Goal: Transaction & Acquisition: Obtain resource

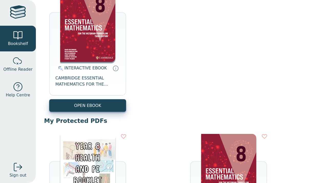
scroll to position [65, 0]
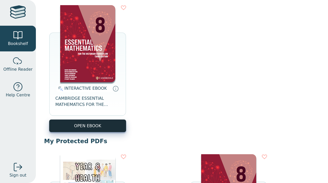
click at [103, 128] on button "OPEN EBOOK" at bounding box center [87, 125] width 77 height 13
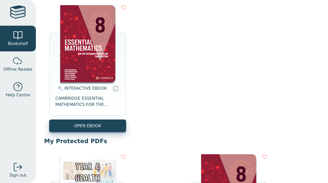
click at [110, 119] on div "INTERACTIVE EBOOK CAMBRIDGE ESSENTIAL MATHEMATICS FOR THE VICTORIAN CURRICULUM …" at bounding box center [87, 100] width 77 height 37
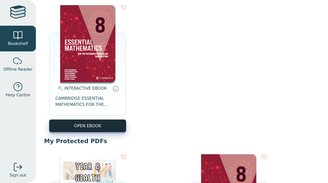
click at [110, 127] on button "OPEN EBOOK" at bounding box center [87, 125] width 77 height 13
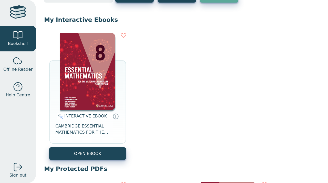
scroll to position [43, 0]
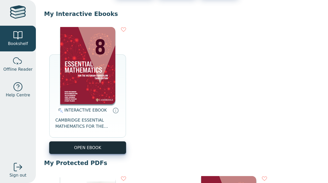
click at [86, 145] on button "OPEN EBOOK" at bounding box center [87, 147] width 77 height 13
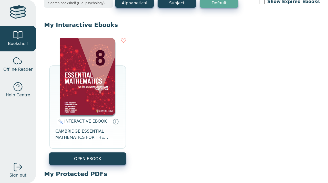
scroll to position [41, 0]
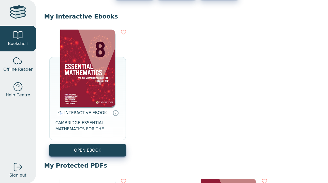
click at [71, 153] on button "OPEN EBOOK" at bounding box center [87, 150] width 77 height 13
